Goal: Information Seeking & Learning: Learn about a topic

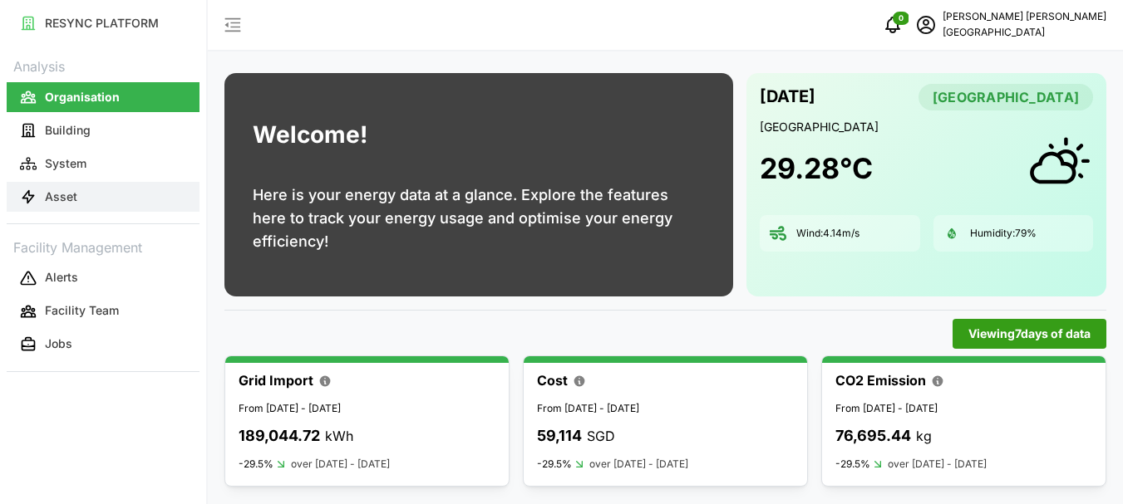
click at [62, 199] on p "Asset" at bounding box center [61, 197] width 32 height 17
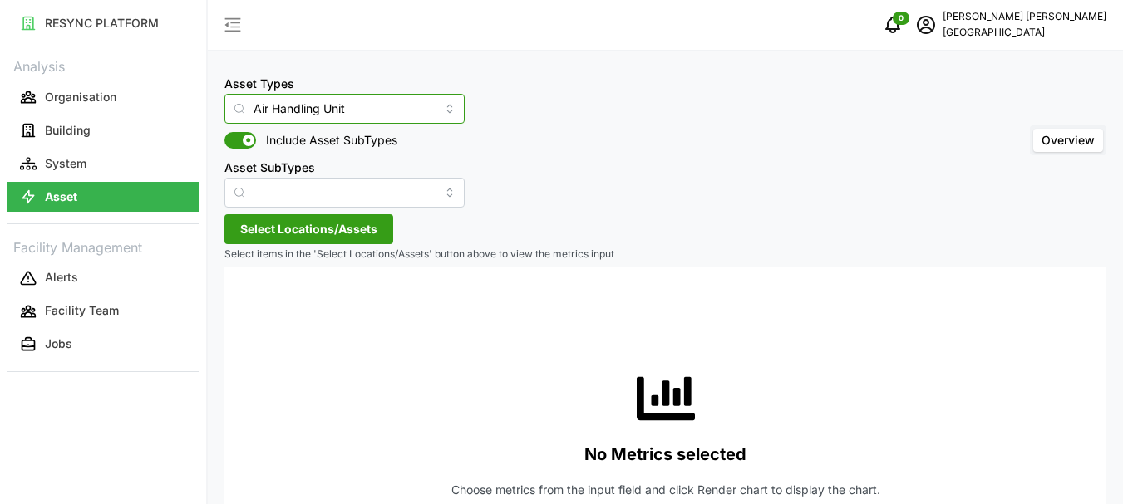
click at [425, 111] on input "Air Handling Unit" at bounding box center [344, 109] width 240 height 30
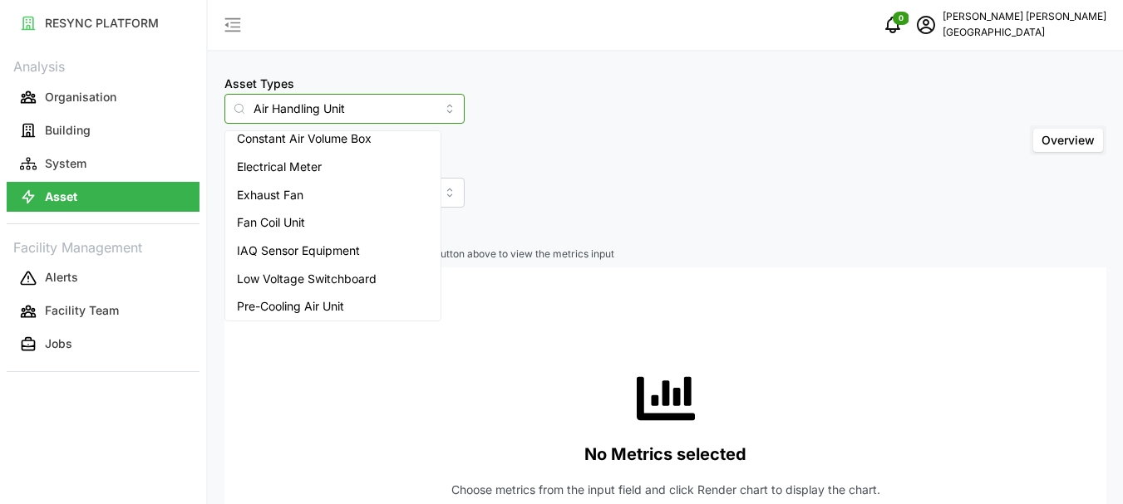
scroll to position [181, 0]
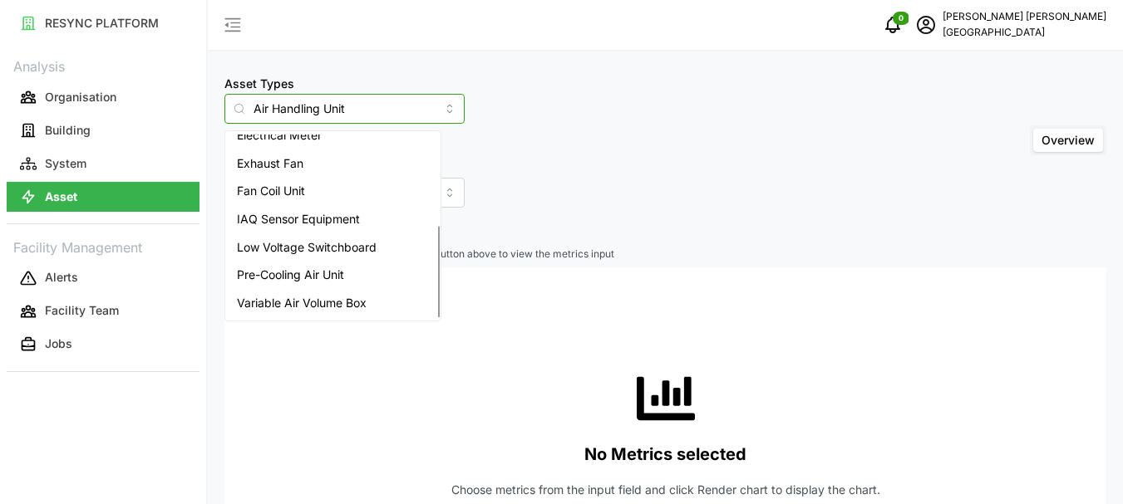
click at [321, 303] on span "Variable Air Volume Box" at bounding box center [302, 303] width 130 height 18
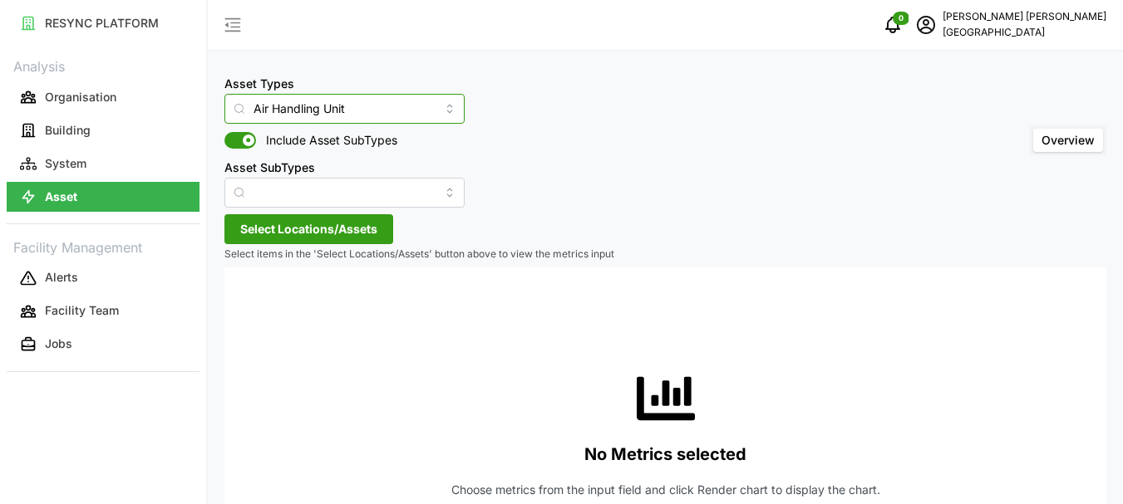
type input "Variable Air Volume Box"
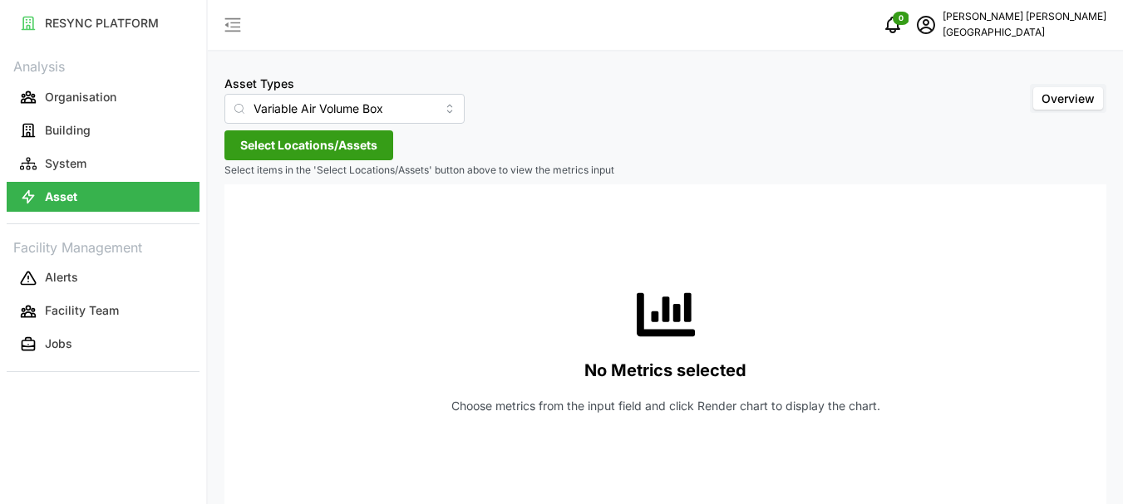
click at [253, 145] on span "Select Locations/Assets" at bounding box center [308, 145] width 137 height 28
click at [248, 218] on icon at bounding box center [245, 220] width 13 height 13
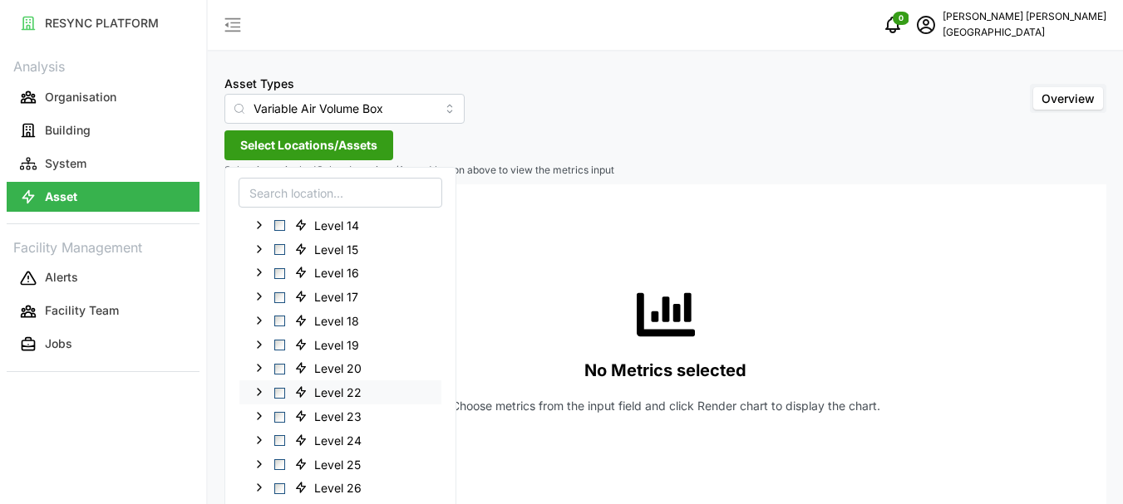
scroll to position [332, 0]
click at [282, 462] on span "Select Level 27" at bounding box center [279, 463] width 11 height 11
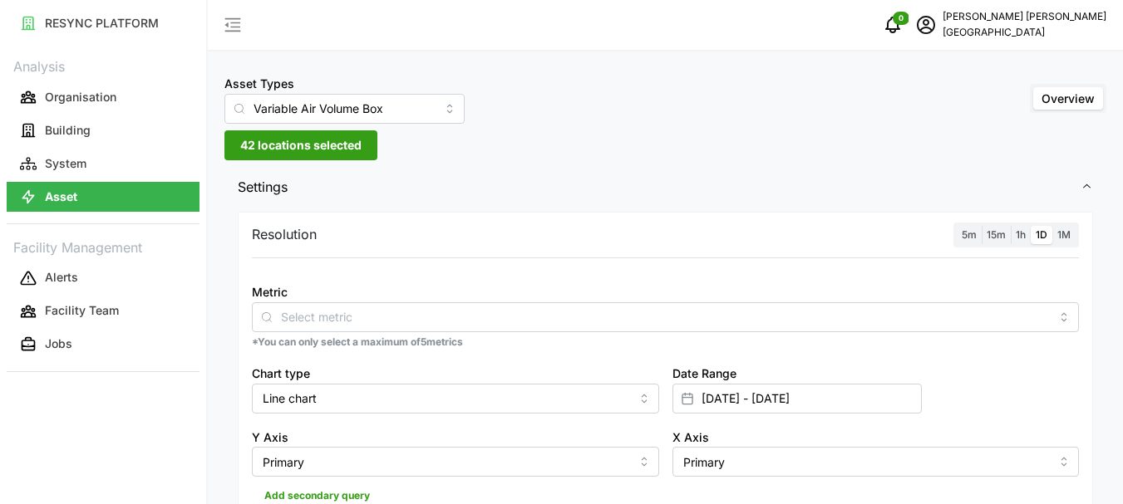
click at [1023, 235] on span "1h" at bounding box center [1021, 235] width 10 height 12
click at [1011, 226] on input "1h" at bounding box center [1011, 226] width 0 height 0
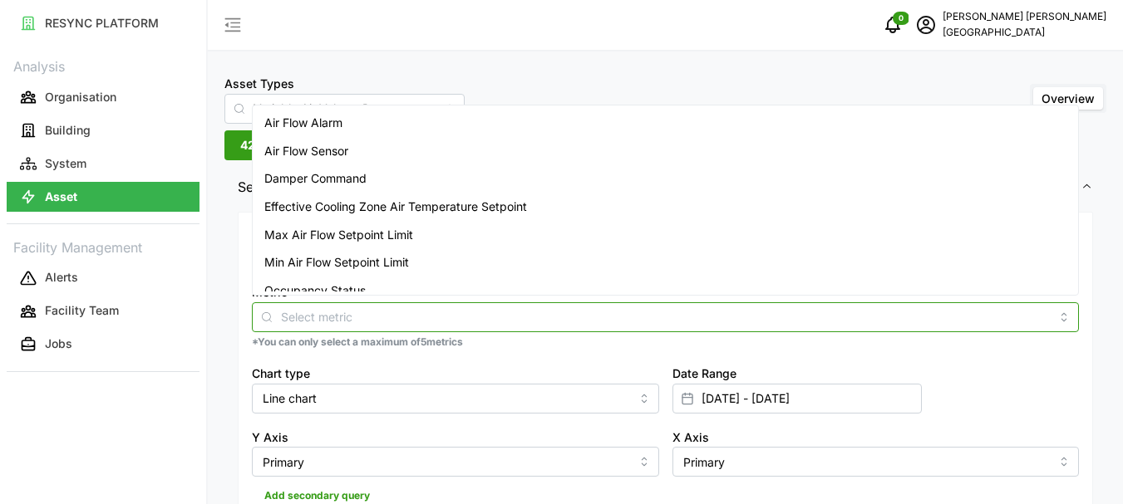
click at [425, 320] on input "Metric" at bounding box center [665, 317] width 769 height 18
click at [356, 154] on div "Air Flow Sensor" at bounding box center [665, 151] width 819 height 28
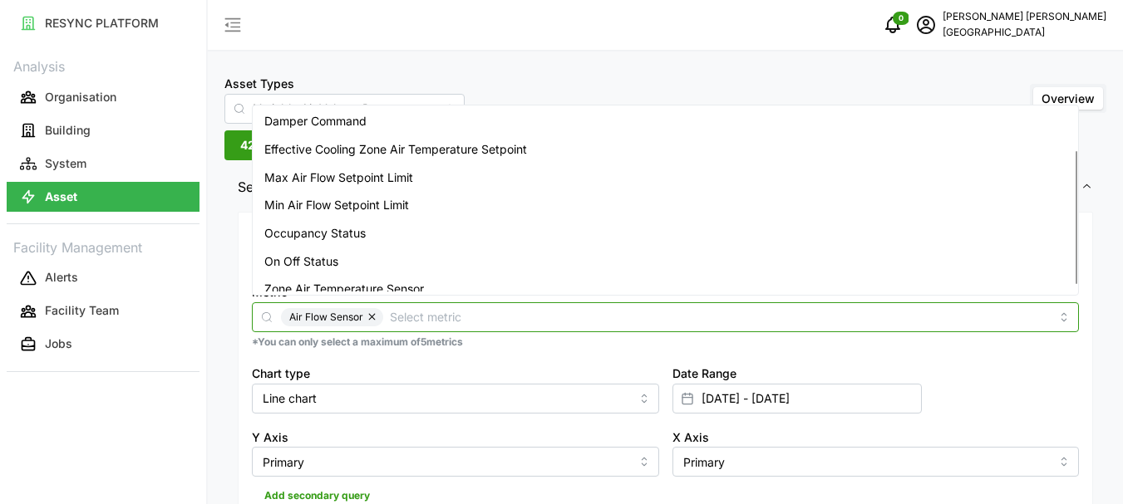
scroll to position [69, 0]
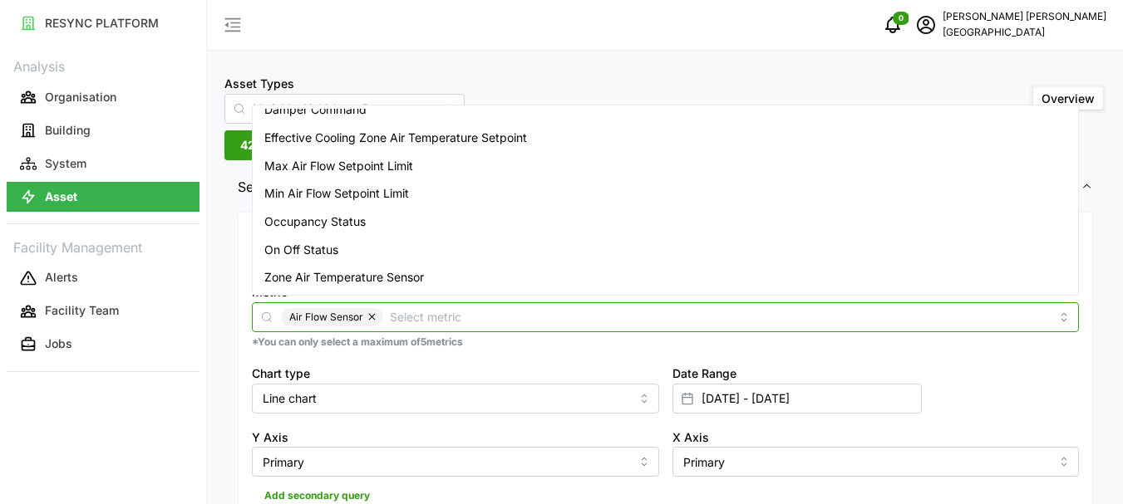
click at [362, 278] on span "Zone Air Temperature Sensor" at bounding box center [344, 277] width 160 height 18
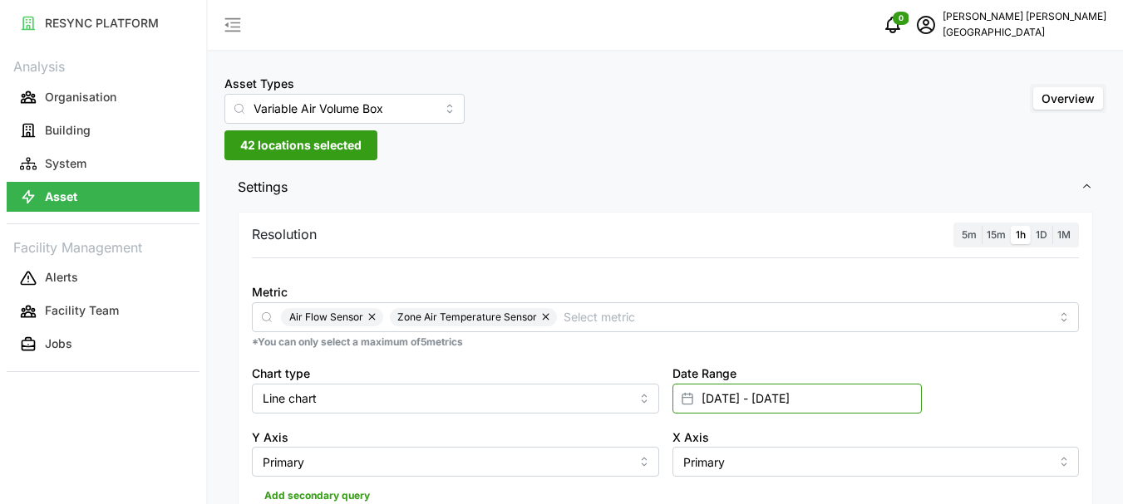
click at [712, 397] on input "[DATE] - [DATE]" at bounding box center [796, 399] width 249 height 30
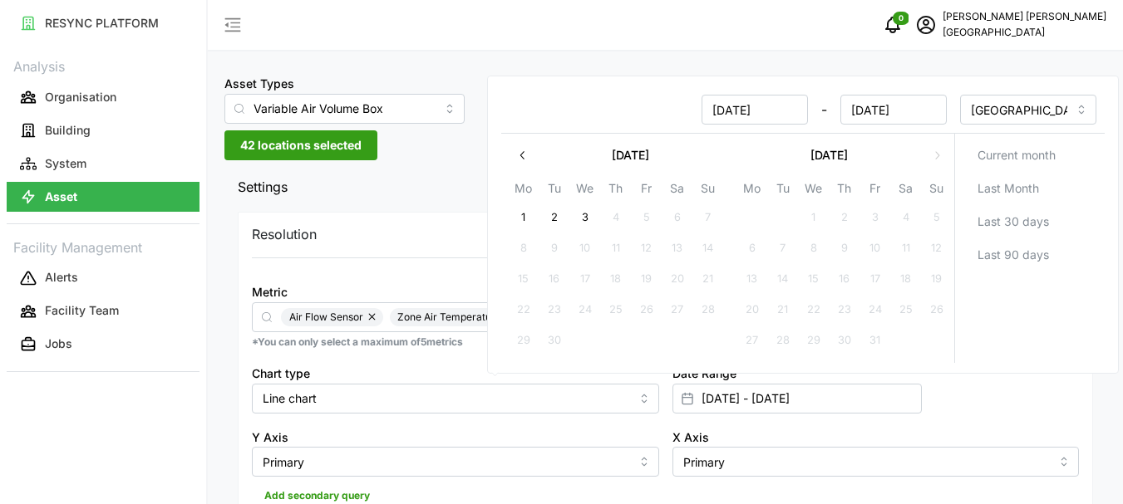
click at [581, 214] on button "3" at bounding box center [585, 219] width 30 height 30
type input "[DATE] - [DATE]"
type input "[DATE]"
click at [711, 399] on input "[DATE] - [DATE]" at bounding box center [796, 399] width 249 height 30
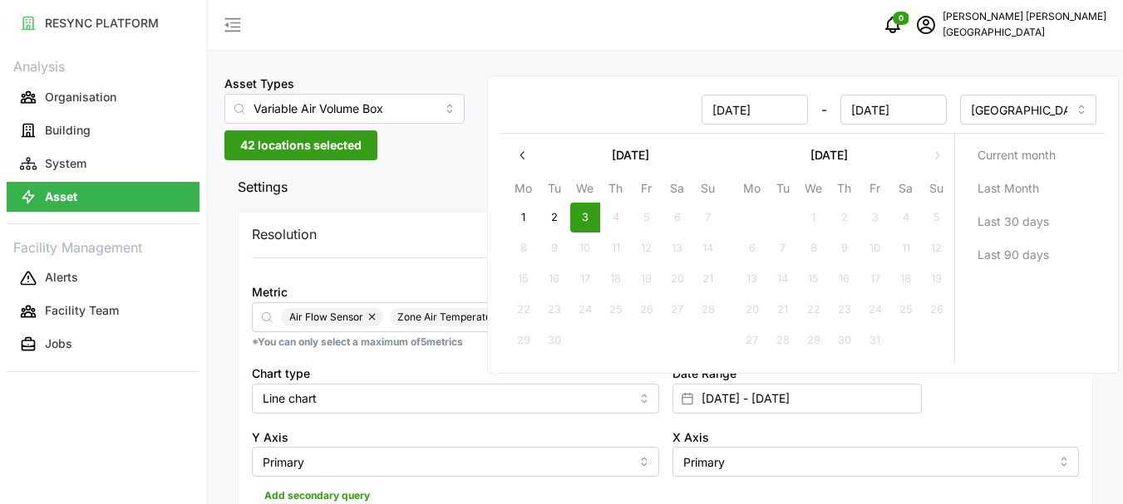
click at [582, 210] on button "3" at bounding box center [585, 219] width 30 height 30
type input "[DATE] - [DATE]"
type input "[DATE]"
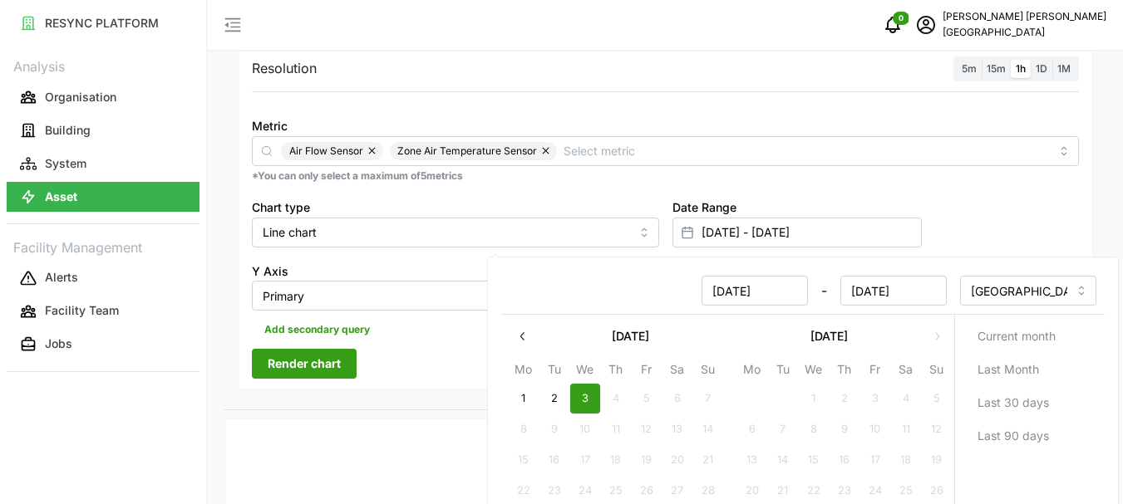
click at [297, 360] on span "Render chart" at bounding box center [304, 364] width 73 height 28
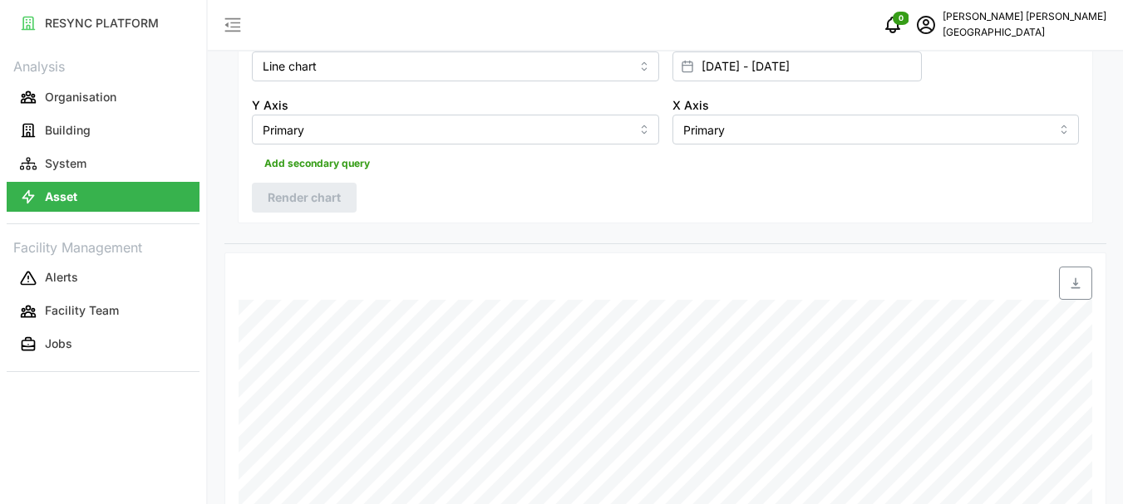
scroll to position [497, 0]
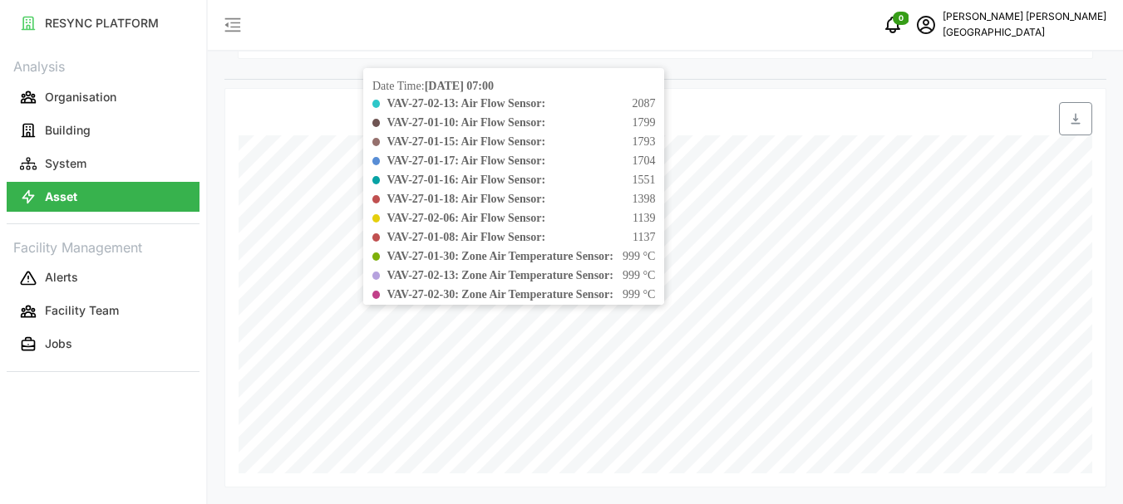
click at [655, 286] on span "999 °C" at bounding box center [638, 294] width 32 height 17
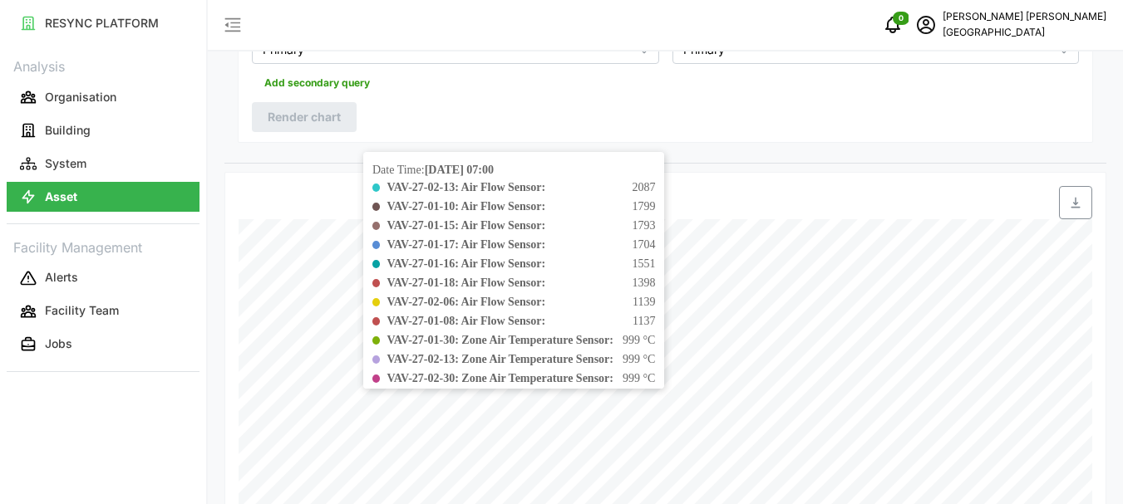
scroll to position [414, 0]
click at [630, 278] on div "VAV-27-01-18: Air Flow Sensor: 1398" at bounding box center [520, 281] width 268 height 17
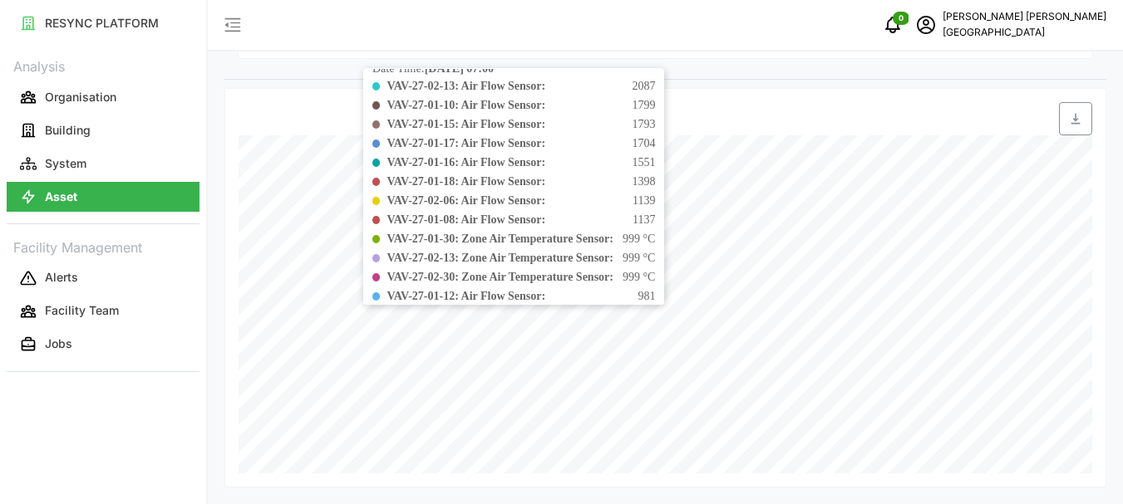
scroll to position [0, 0]
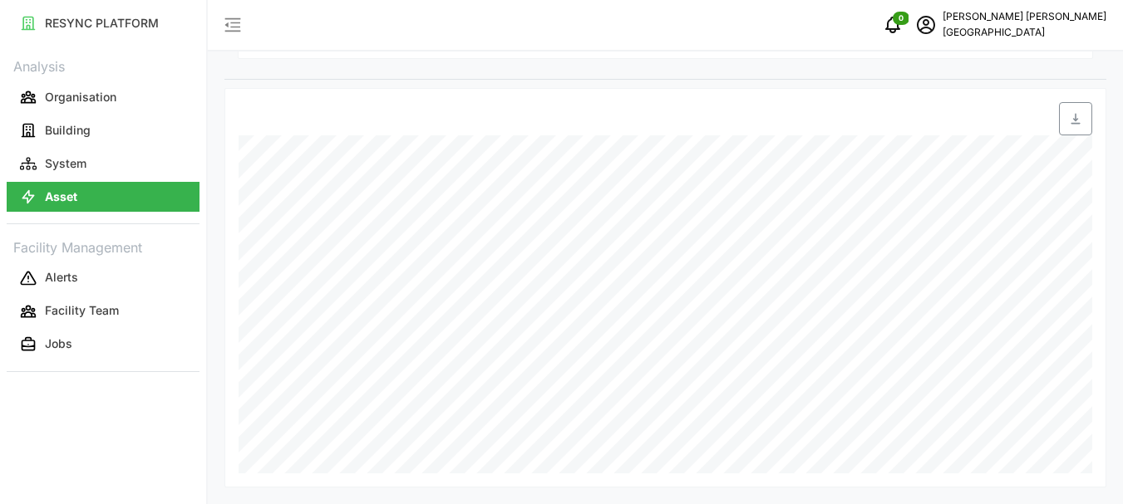
click at [334, 111] on div at bounding box center [376, 119] width 289 height 47
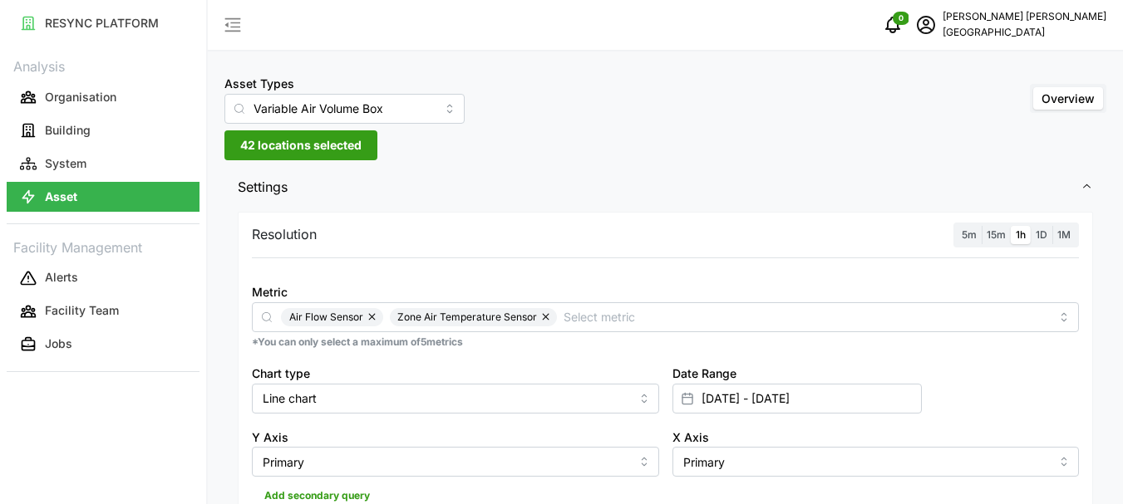
click at [247, 145] on span "42 locations selected" at bounding box center [300, 145] width 121 height 28
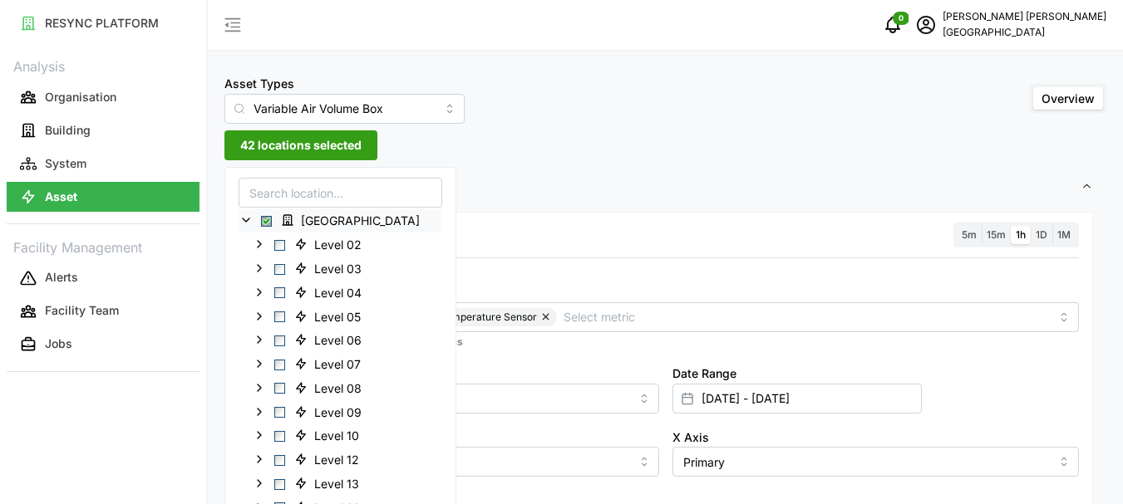
click at [269, 225] on span "Select Office Tower" at bounding box center [266, 221] width 11 height 11
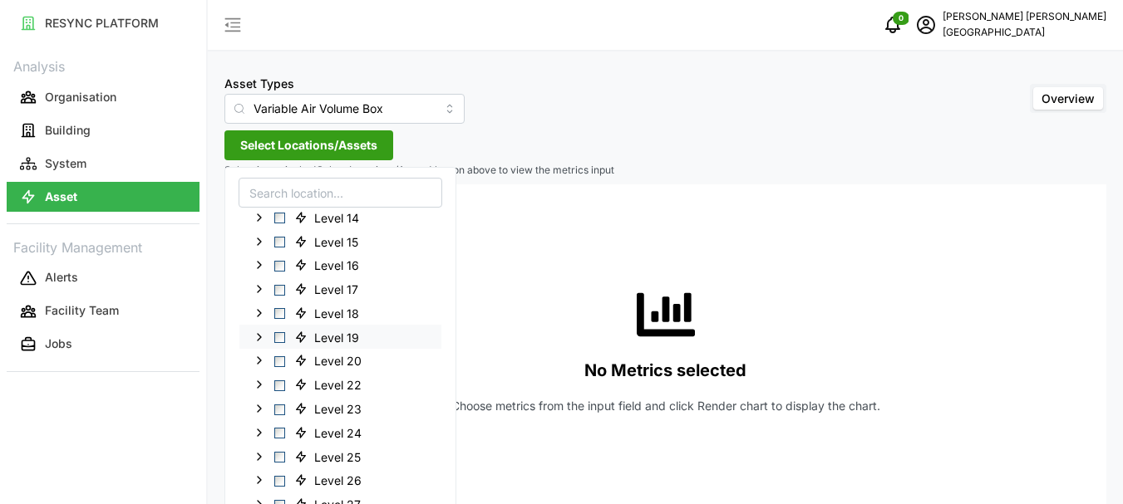
scroll to position [332, 0]
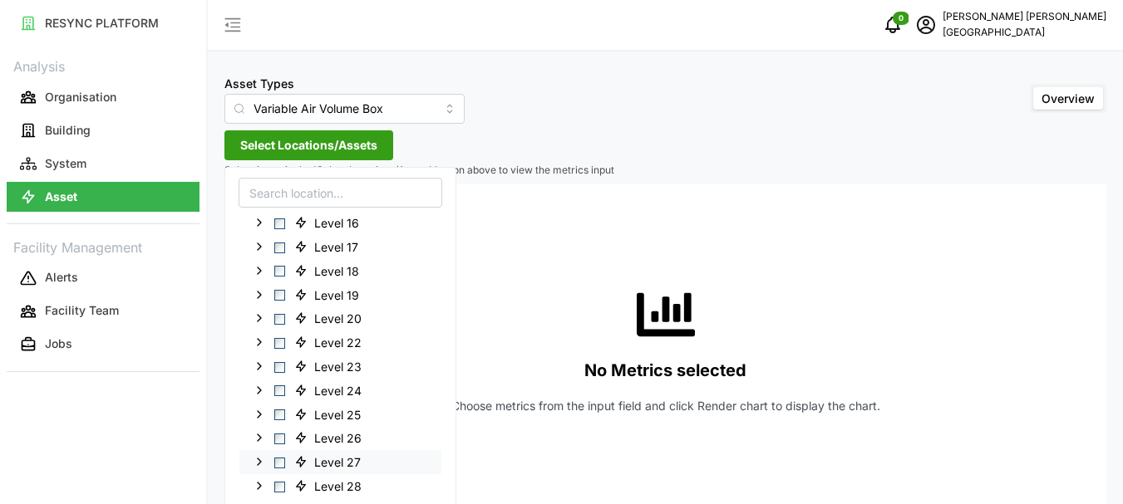
click at [262, 463] on icon at bounding box center [259, 461] width 13 height 13
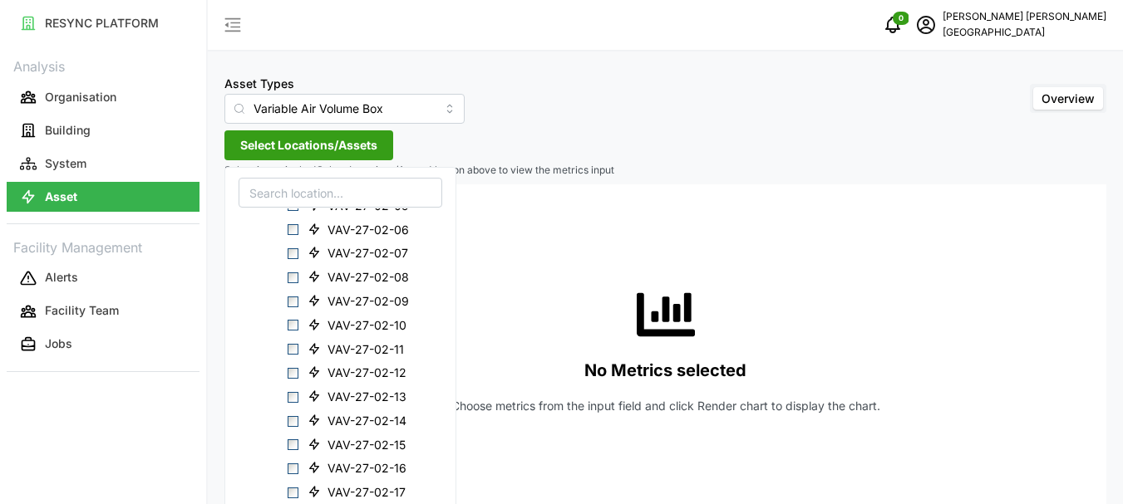
scroll to position [997, 0]
click at [294, 277] on span "Select VAV-27-02-01" at bounding box center [293, 276] width 11 height 11
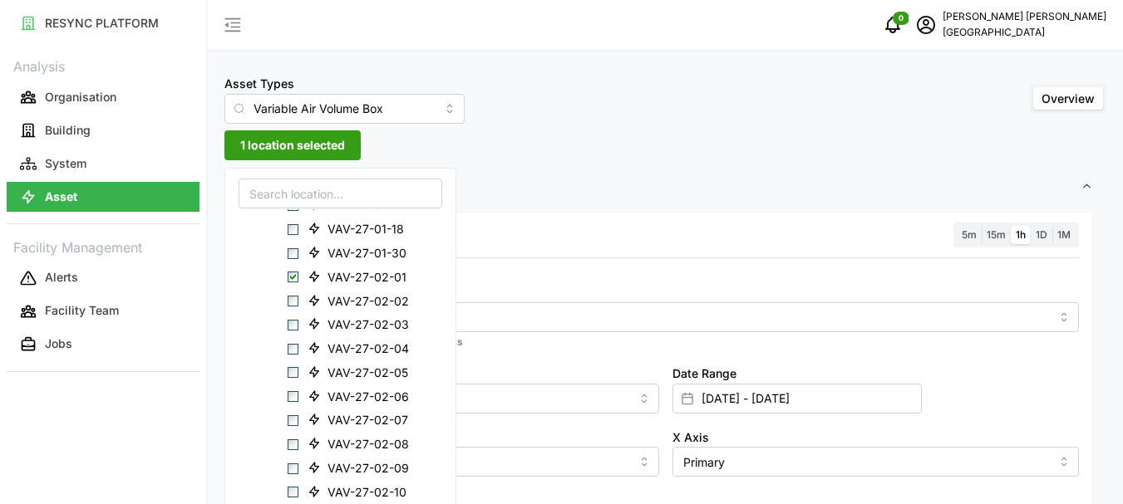
click at [303, 149] on span "1 location selected" at bounding box center [292, 145] width 105 height 28
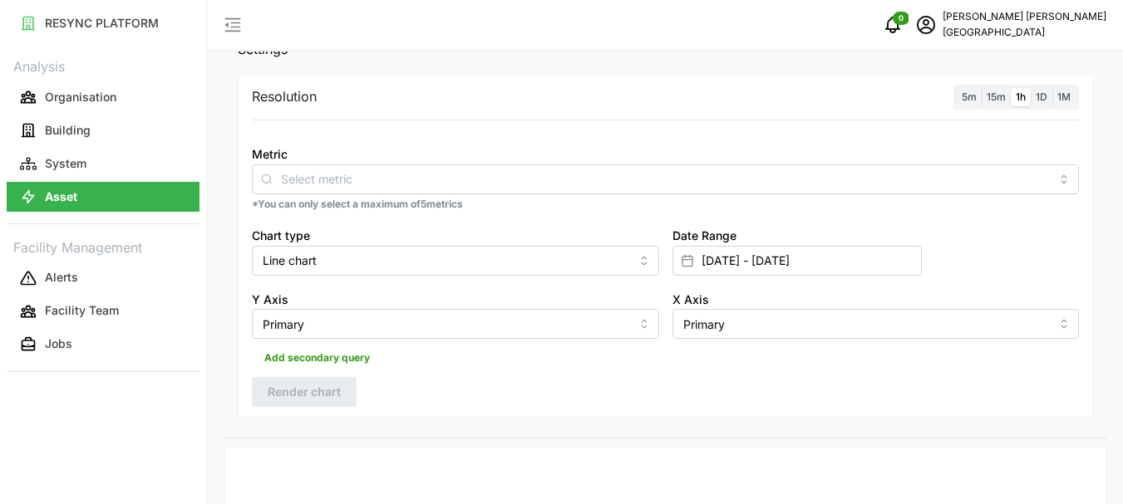
scroll to position [83, 0]
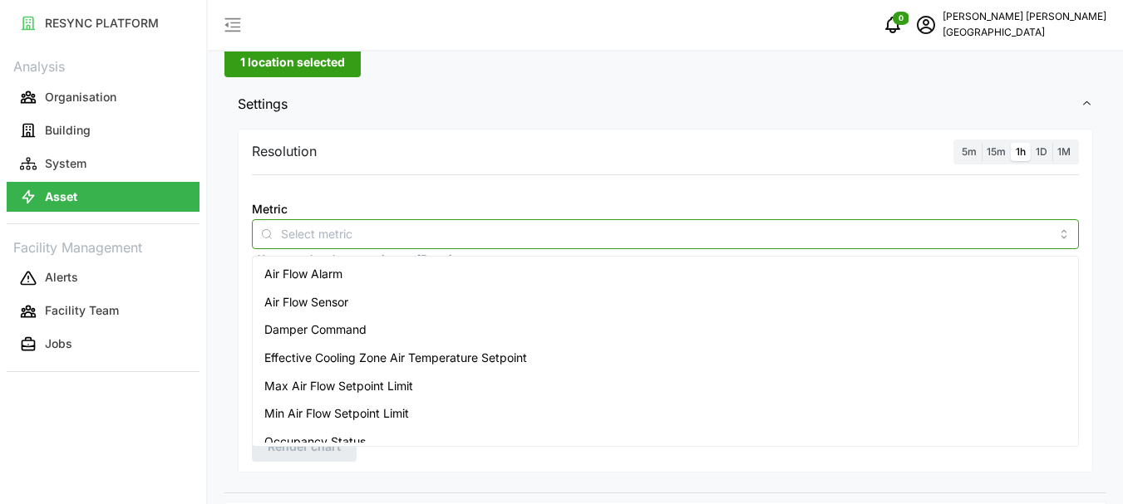
click at [325, 228] on input "Metric" at bounding box center [665, 233] width 769 height 18
click at [313, 302] on span "Air Flow Sensor" at bounding box center [306, 302] width 84 height 18
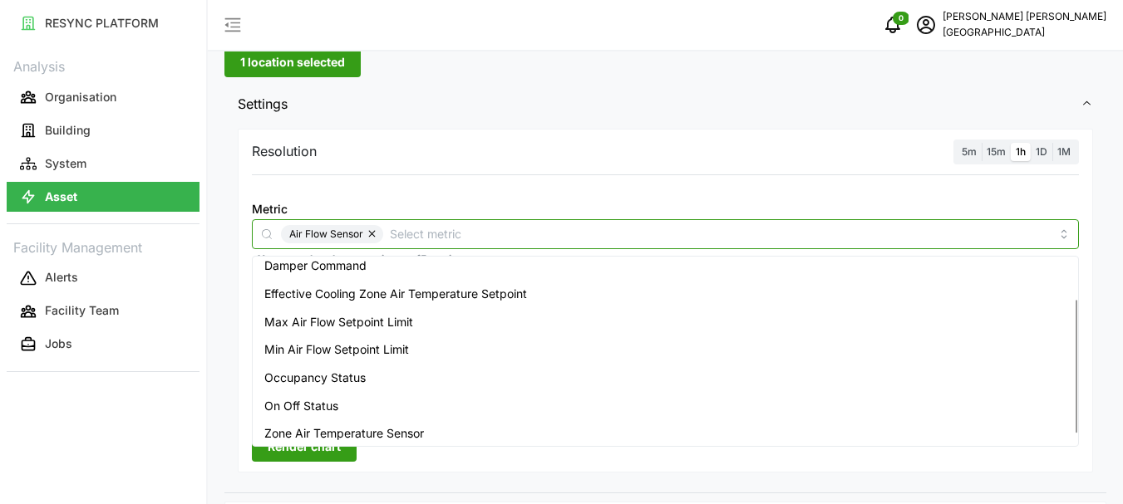
scroll to position [69, 0]
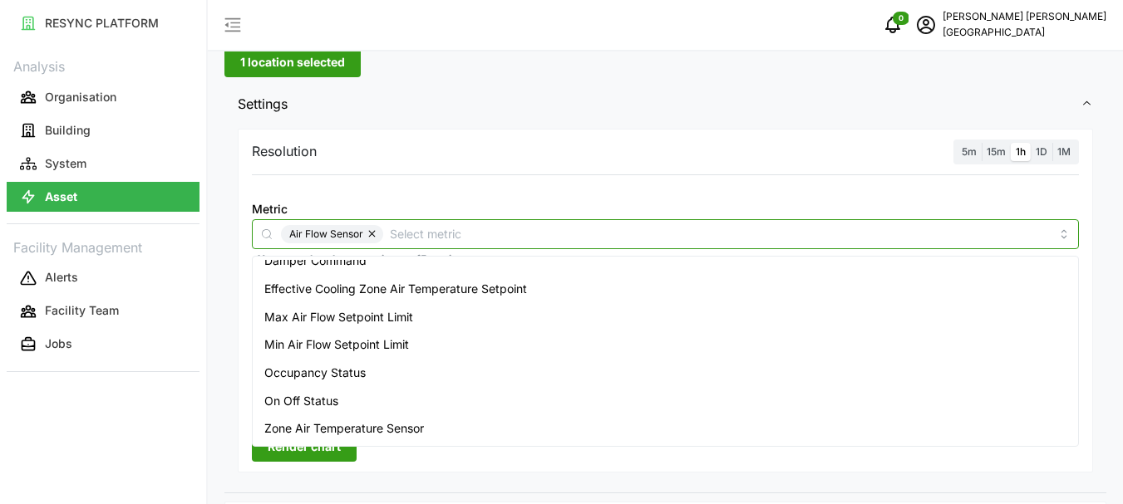
click at [343, 426] on span "Zone Air Temperature Sensor" at bounding box center [344, 429] width 160 height 18
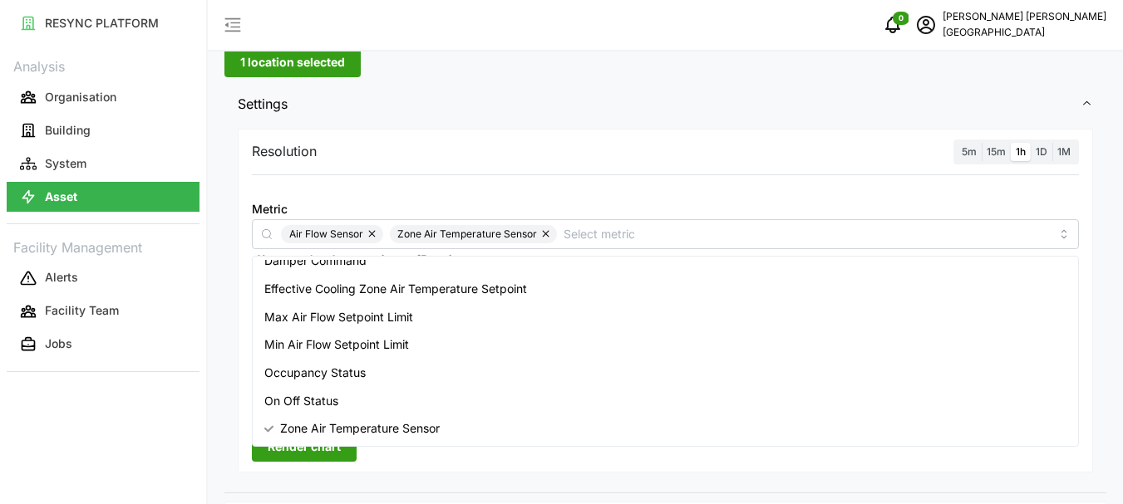
click at [320, 450] on span "Render chart" at bounding box center [304, 447] width 73 height 28
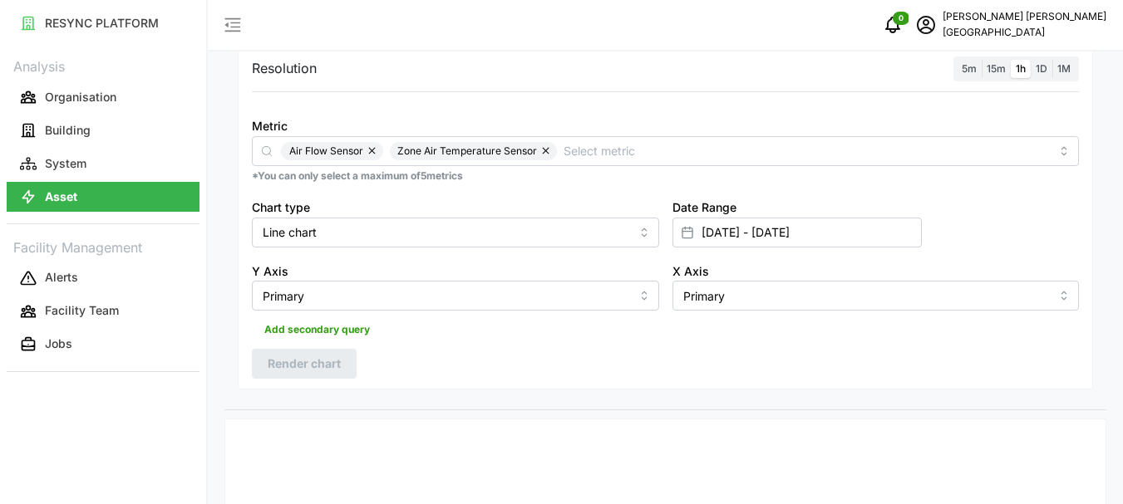
scroll to position [0, 0]
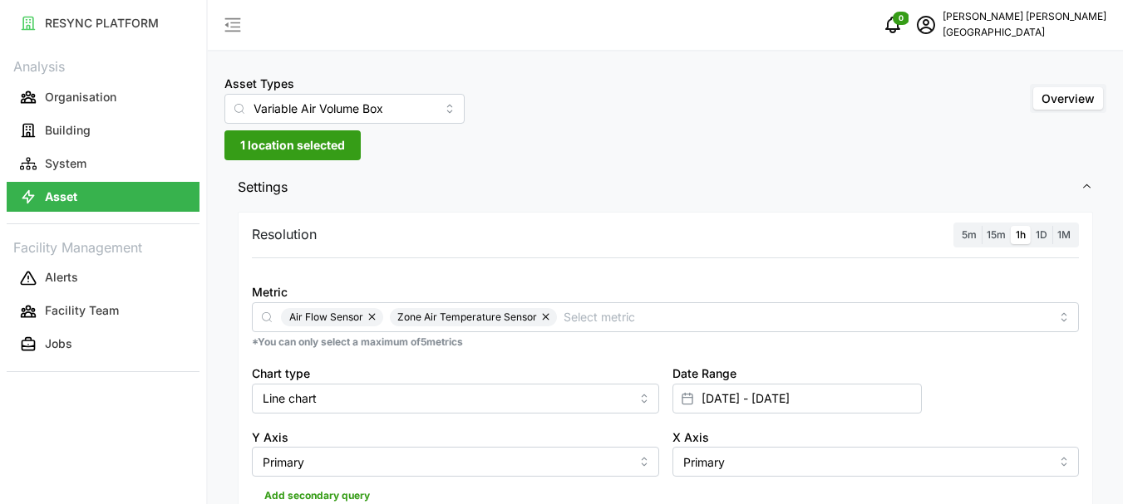
click at [286, 135] on span "1 location selected" at bounding box center [292, 145] width 105 height 28
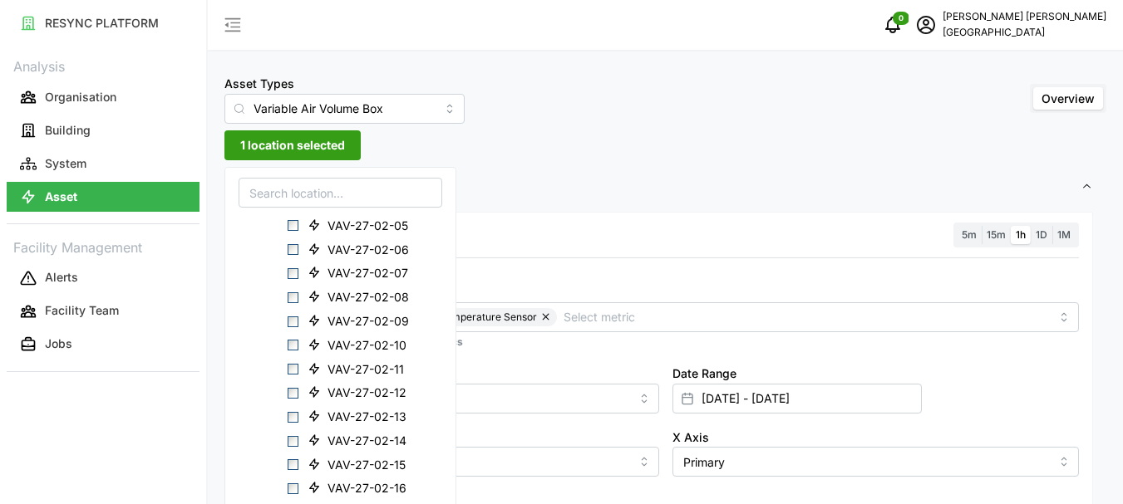
scroll to position [1164, 0]
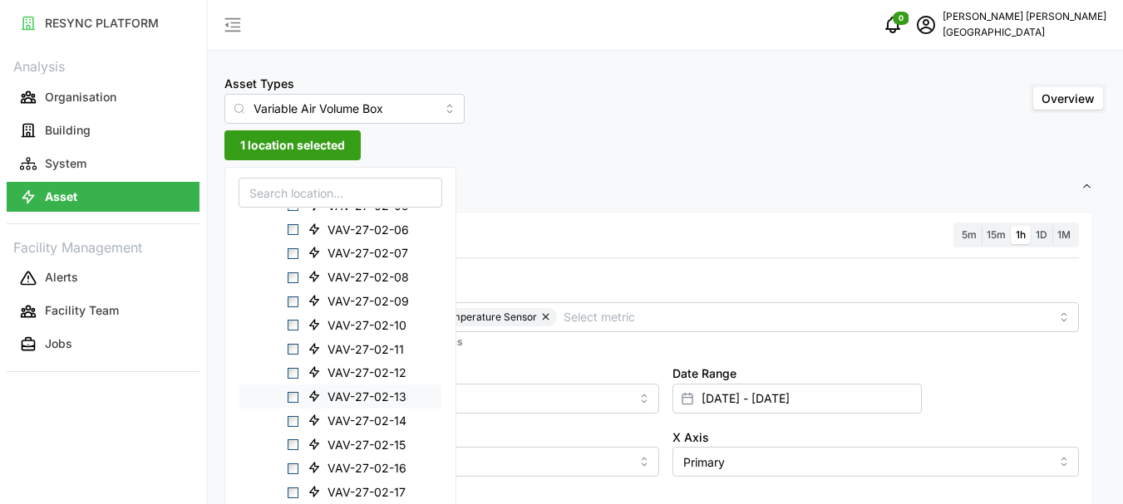
click at [294, 403] on div "VAV-27-02-13" at bounding box center [340, 397] width 202 height 24
click at [296, 396] on span "Select VAV-27-02-13" at bounding box center [293, 397] width 11 height 11
click at [299, 149] on span "2 locations selected" at bounding box center [297, 145] width 114 height 28
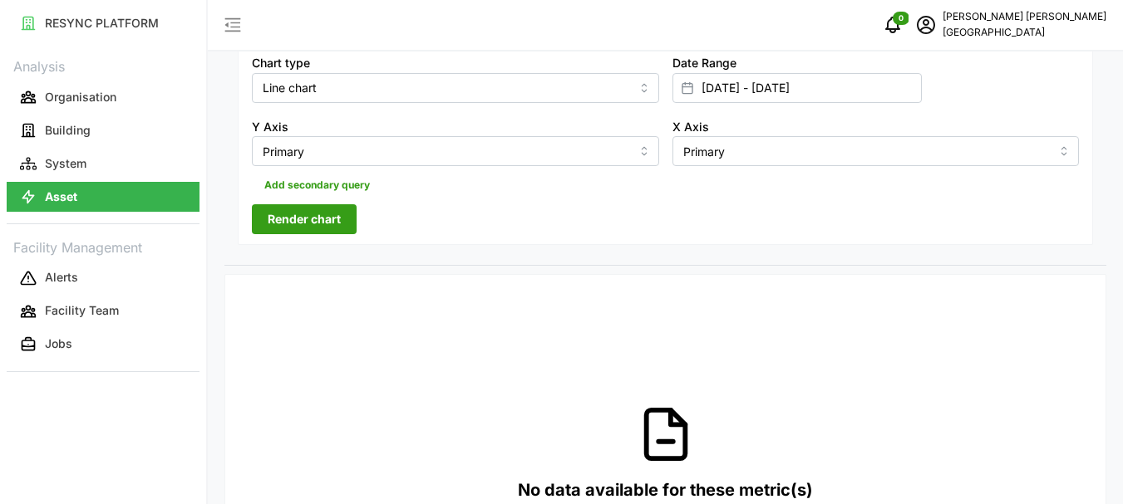
scroll to position [249, 0]
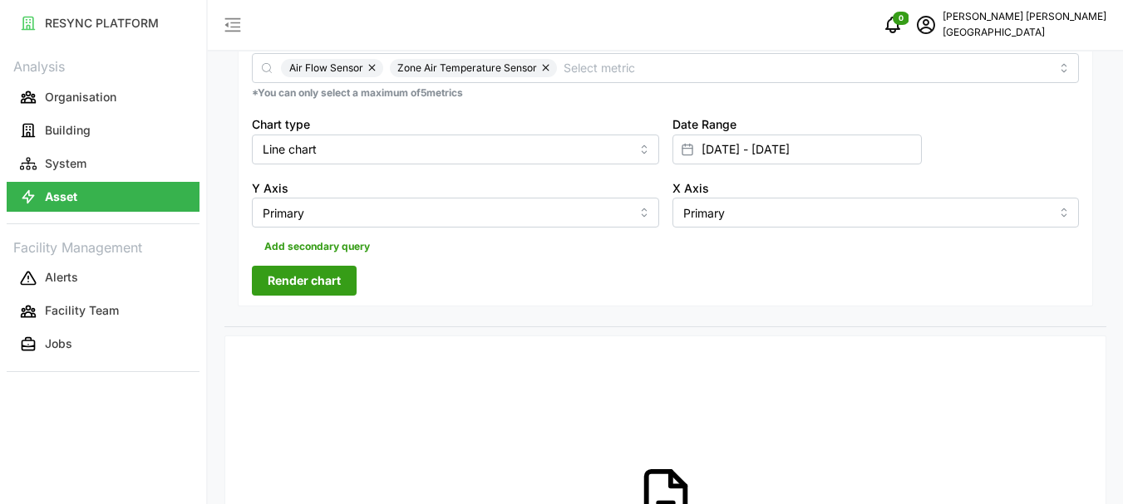
click at [308, 283] on span "Render chart" at bounding box center [304, 281] width 73 height 28
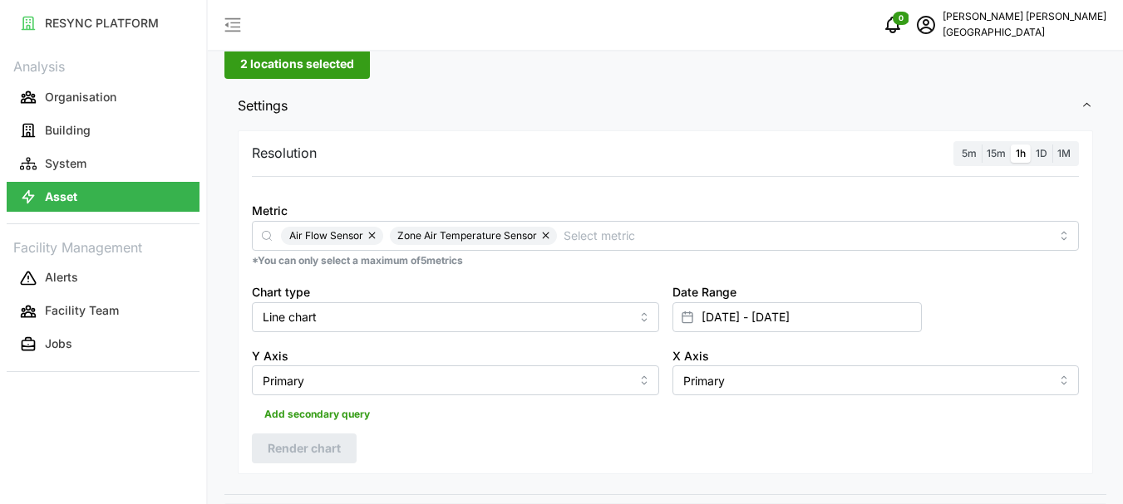
scroll to position [0, 0]
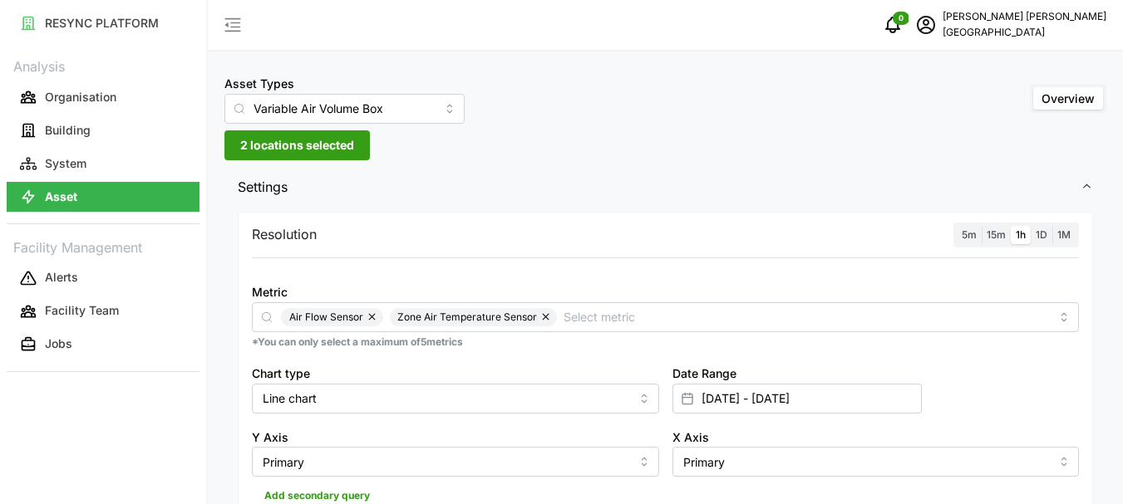
click at [277, 148] on span "2 locations selected" at bounding box center [297, 145] width 114 height 28
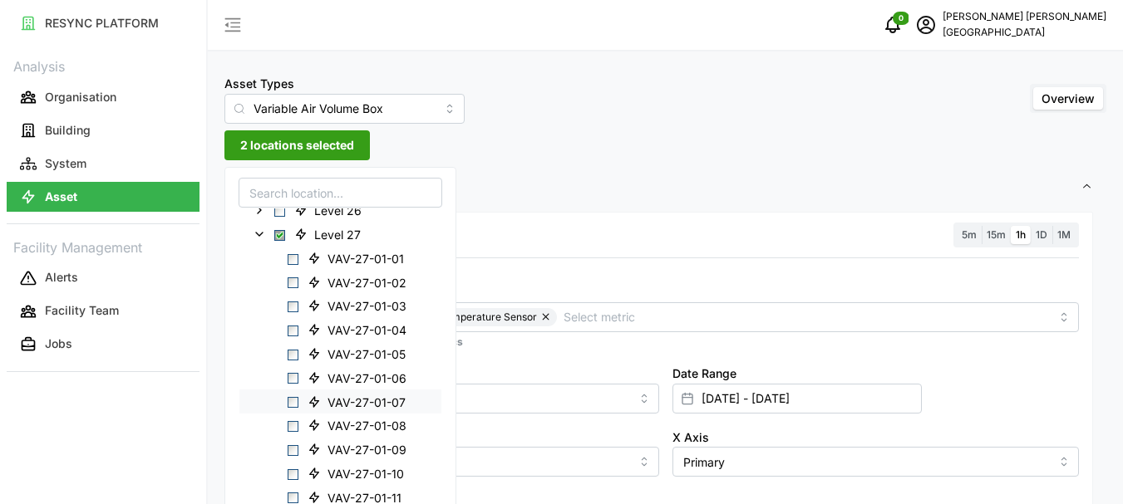
scroll to position [499, 0]
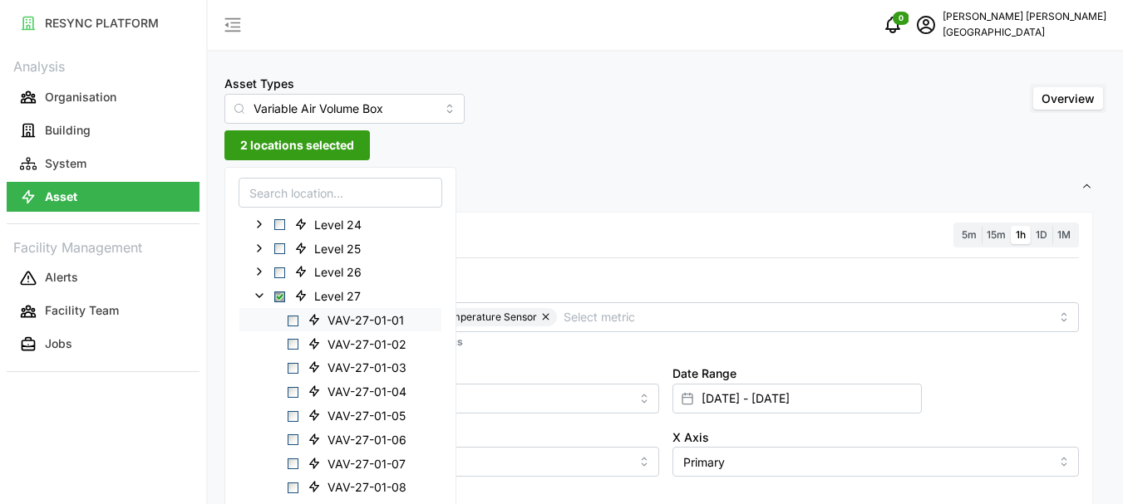
click at [298, 322] on span "Select VAV-27-01-01" at bounding box center [293, 320] width 11 height 11
click at [296, 322] on span "Select VAV-27-01-01" at bounding box center [293, 320] width 11 height 11
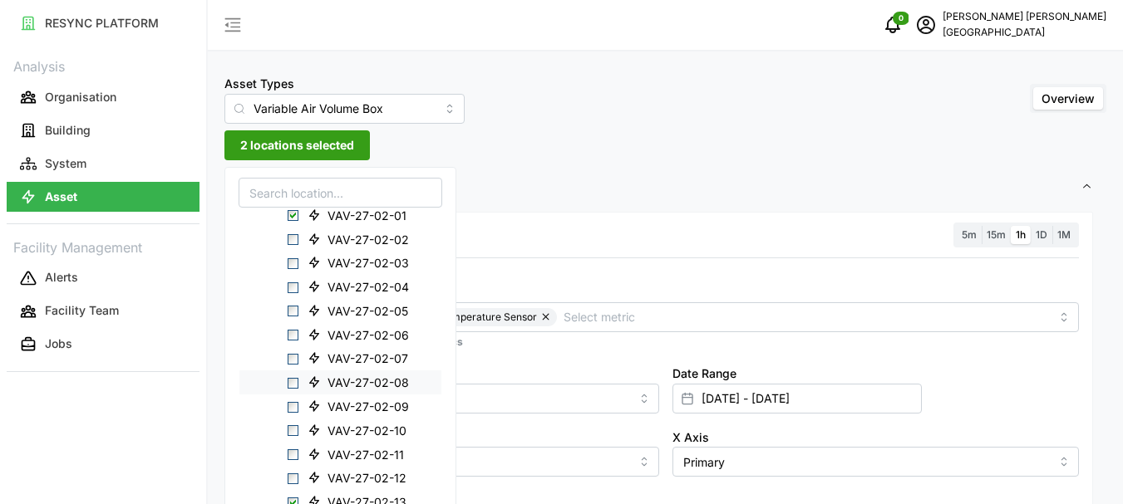
scroll to position [1040, 0]
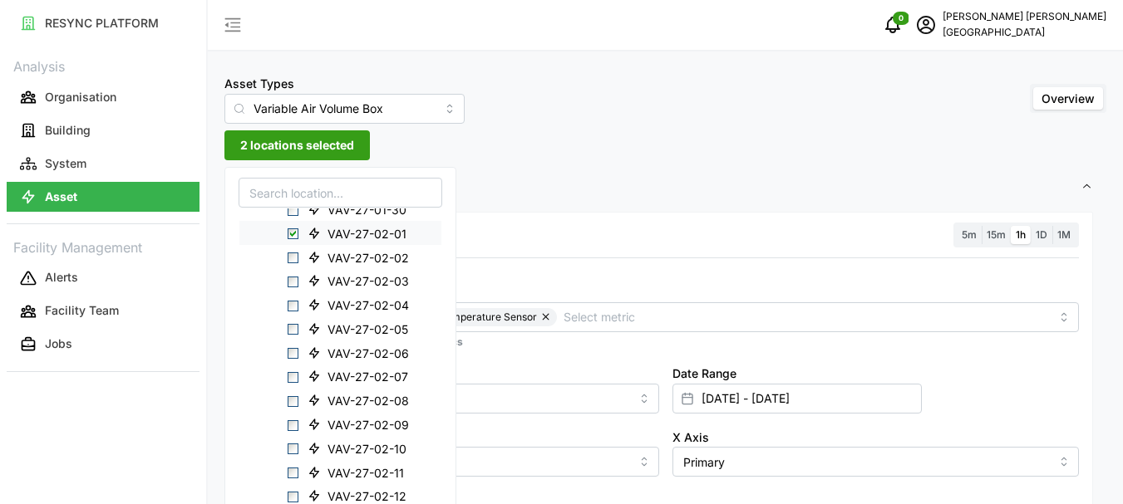
click at [293, 235] on span "Select VAV-27-02-01" at bounding box center [293, 234] width 11 height 11
click at [304, 143] on span "2 locations selected" at bounding box center [297, 145] width 114 height 28
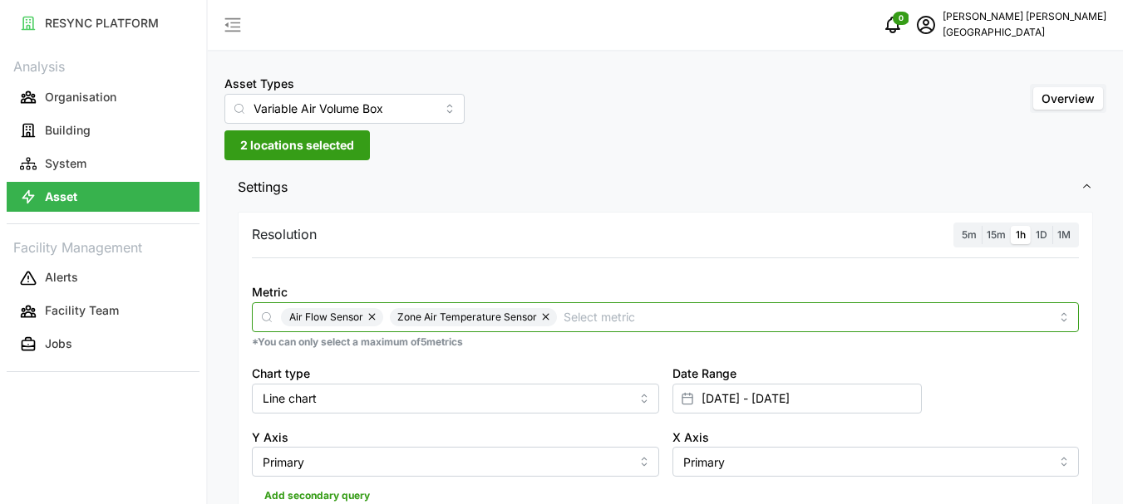
click at [586, 317] on input "Metric" at bounding box center [806, 317] width 486 height 18
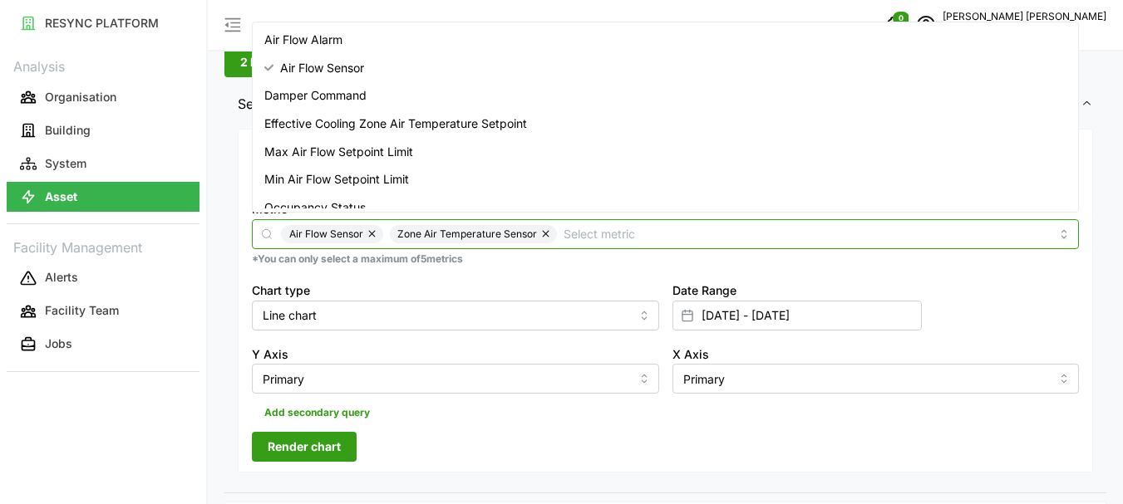
click at [312, 98] on span "Damper Command" at bounding box center [315, 95] width 102 height 18
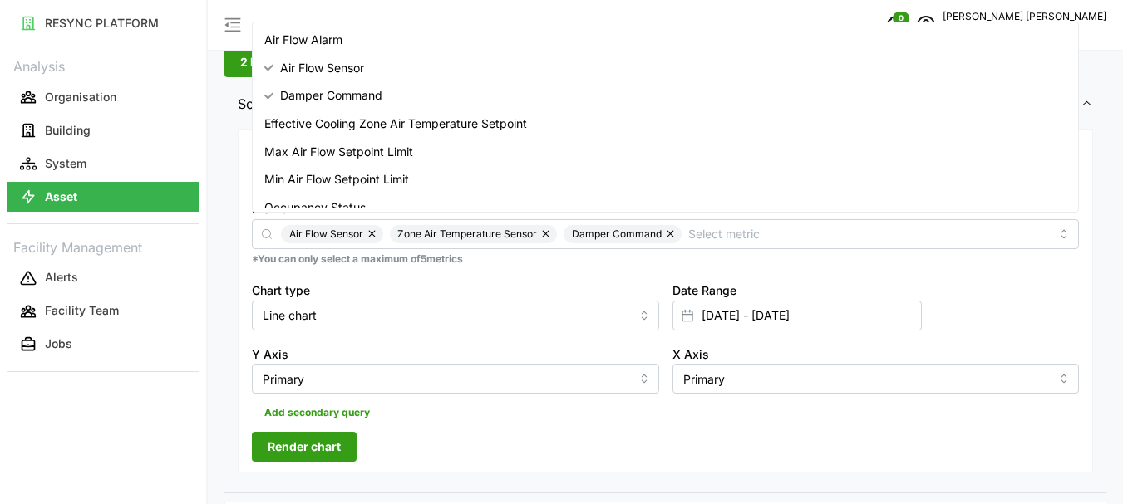
click at [291, 439] on span "Render chart" at bounding box center [304, 447] width 73 height 28
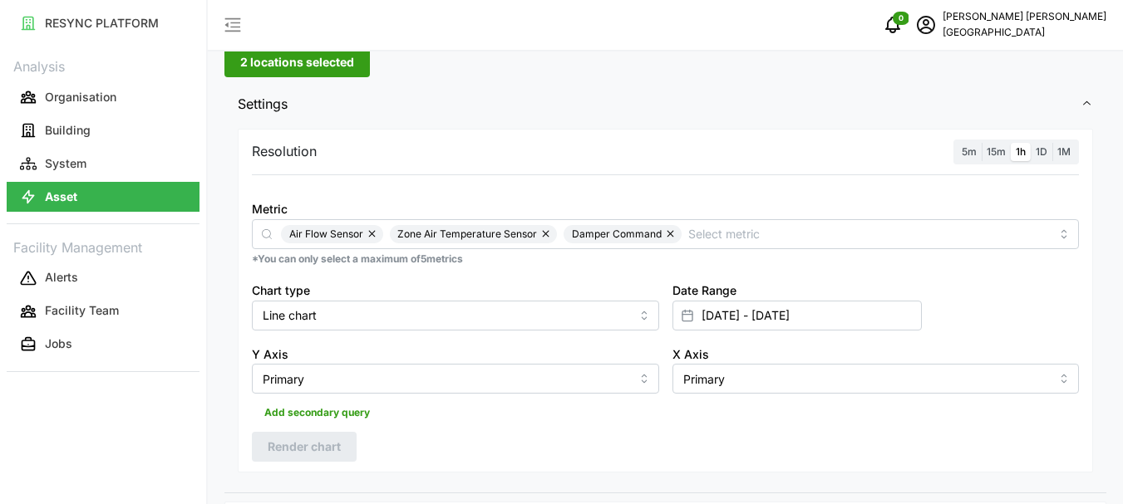
scroll to position [332, 0]
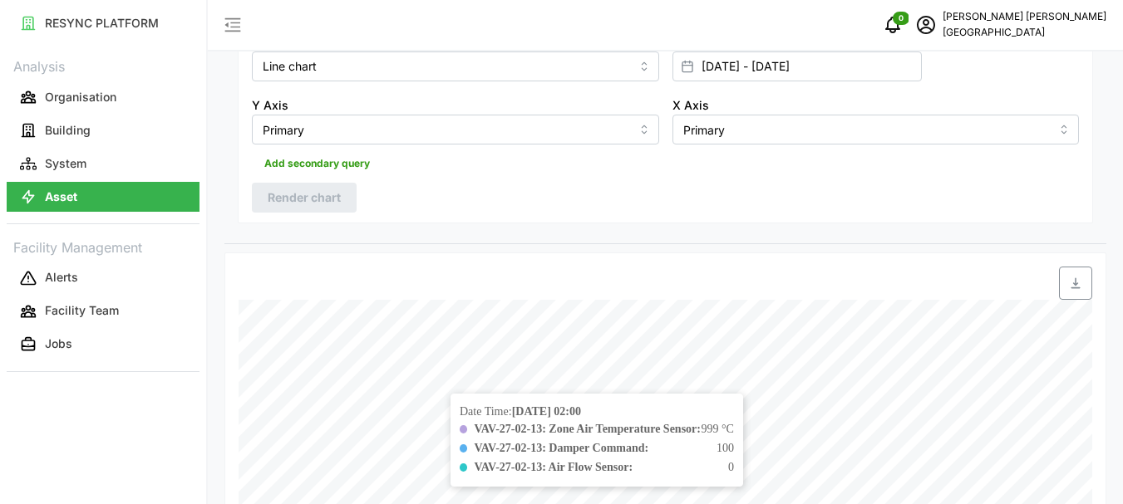
click at [672, 419] on div "Date Time: [DATE] 02:00 VAV-27-02-13: Zone Air Temperature Sensor: 999 °C VAV-2…" at bounding box center [596, 440] width 293 height 93
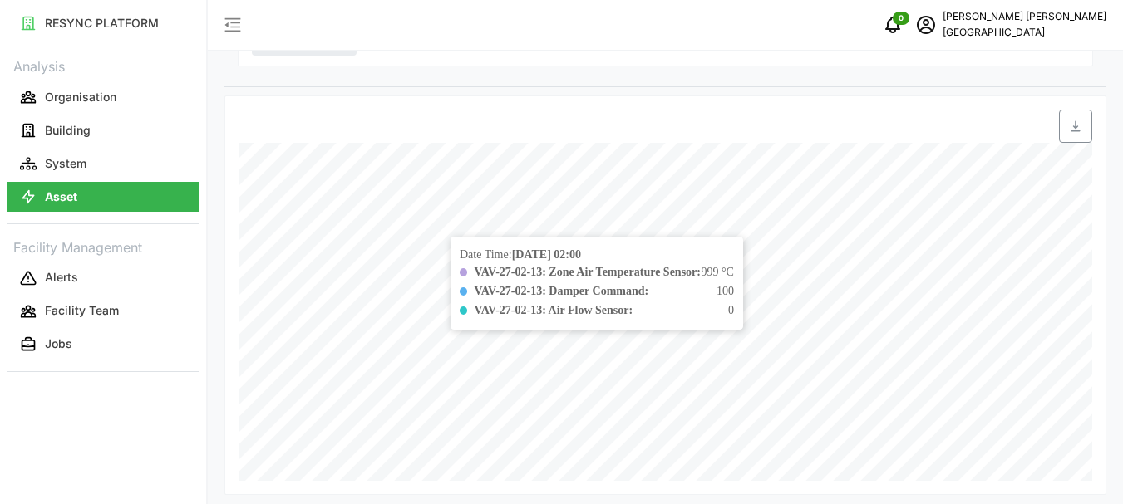
scroll to position [497, 0]
